Goal: Information Seeking & Learning: Learn about a topic

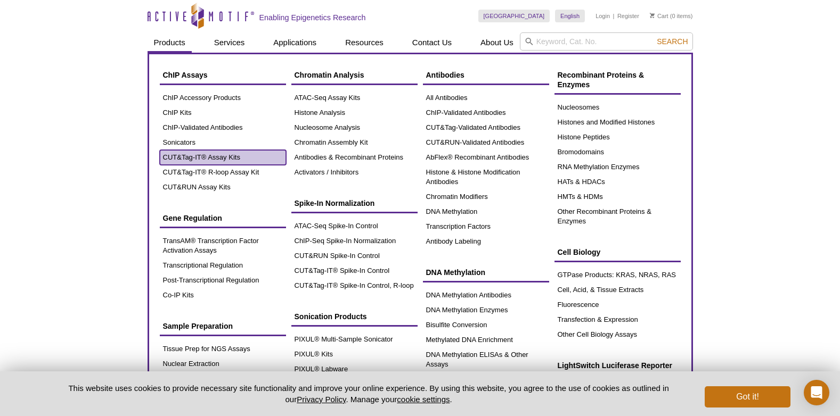
click at [179, 157] on link "CUT&Tag-IT® Assay Kits" at bounding box center [223, 157] width 126 height 15
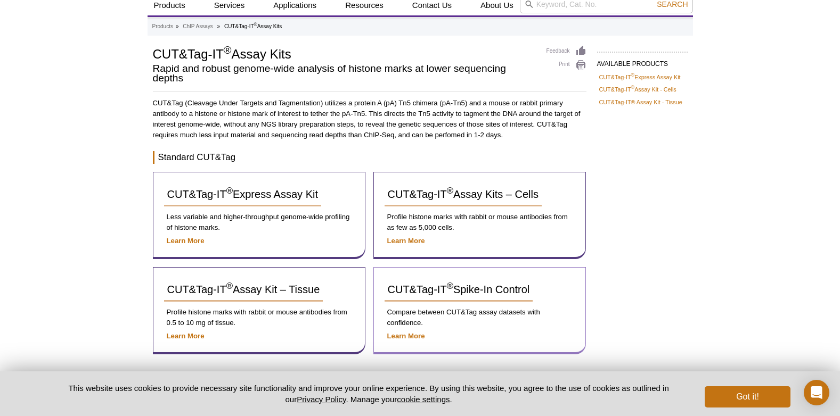
scroll to position [106, 0]
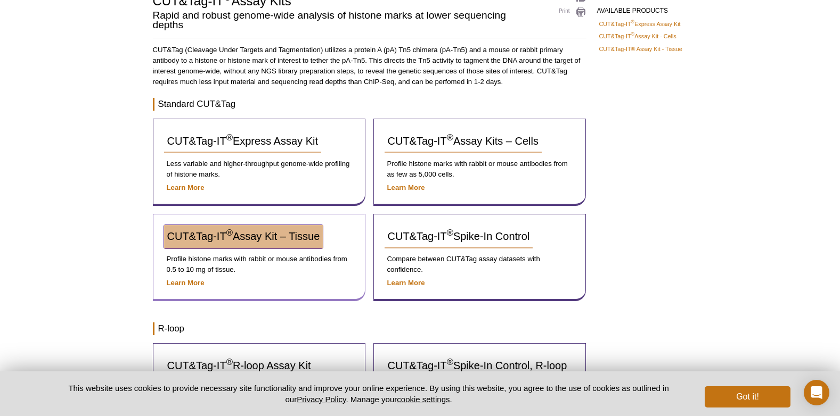
click at [216, 233] on span "CUT&Tag-IT ® Assay Kit – Tissue" at bounding box center [243, 237] width 153 height 12
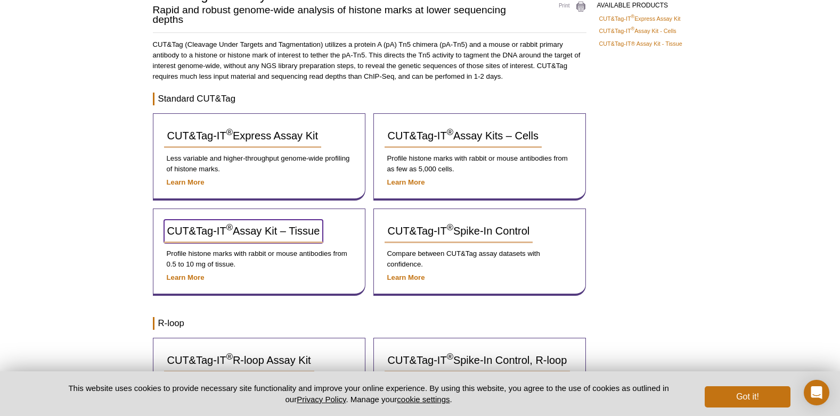
scroll to position [90, 0]
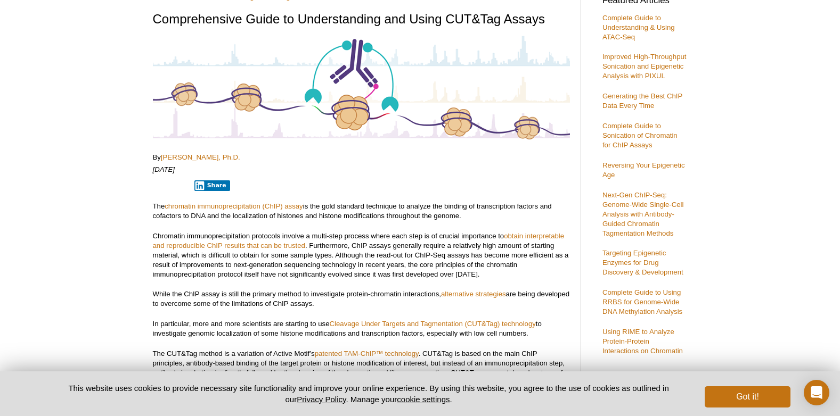
scroll to position [160, 0]
